Goal: Find specific page/section: Find specific page/section

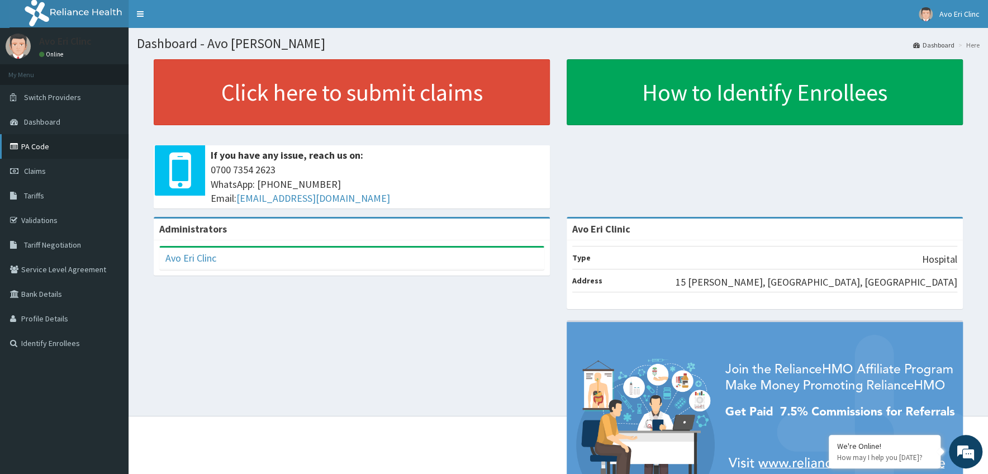
click at [21, 149] on link "PA Code" at bounding box center [64, 146] width 129 height 25
click at [27, 141] on link "PA Code" at bounding box center [64, 146] width 129 height 25
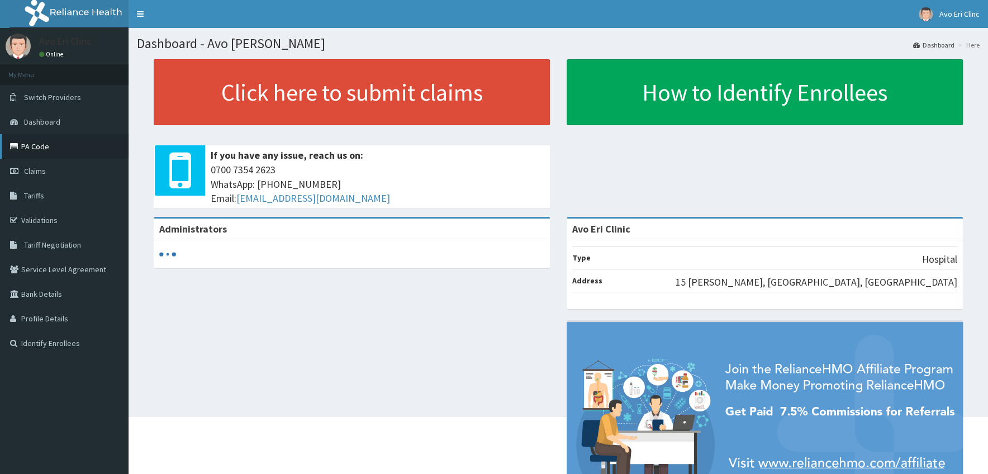
click at [37, 137] on link "PA Code" at bounding box center [64, 146] width 129 height 25
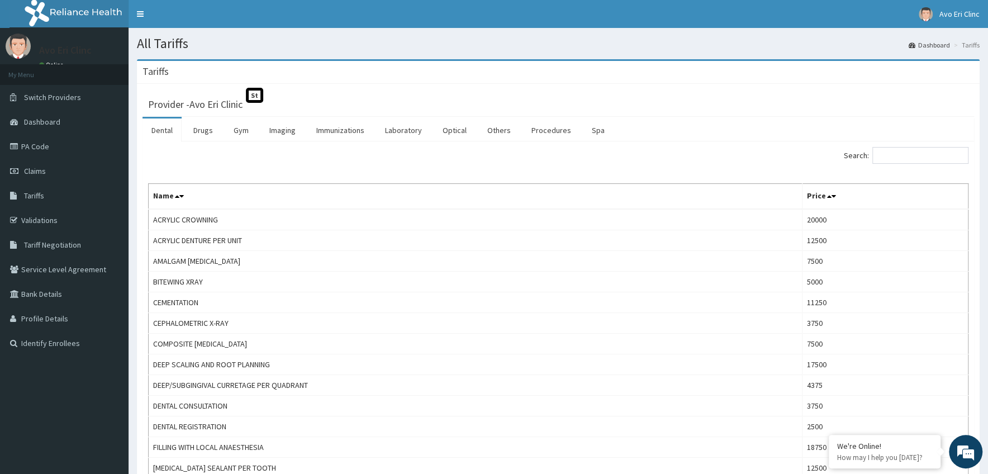
click at [161, 139] on link "Dental" at bounding box center [161, 129] width 39 height 23
drag, startPoint x: 995, startPoint y: 122, endPoint x: 986, endPoint y: 235, distance: 113.8
click at [951, 119] on ul "Dental Drugs Gym Imaging Immunizations Laboratory Optical Others Procedures Spa" at bounding box center [558, 129] width 832 height 25
click at [27, 149] on link "PA Code" at bounding box center [64, 146] width 129 height 25
